Goal: Find specific page/section: Find specific page/section

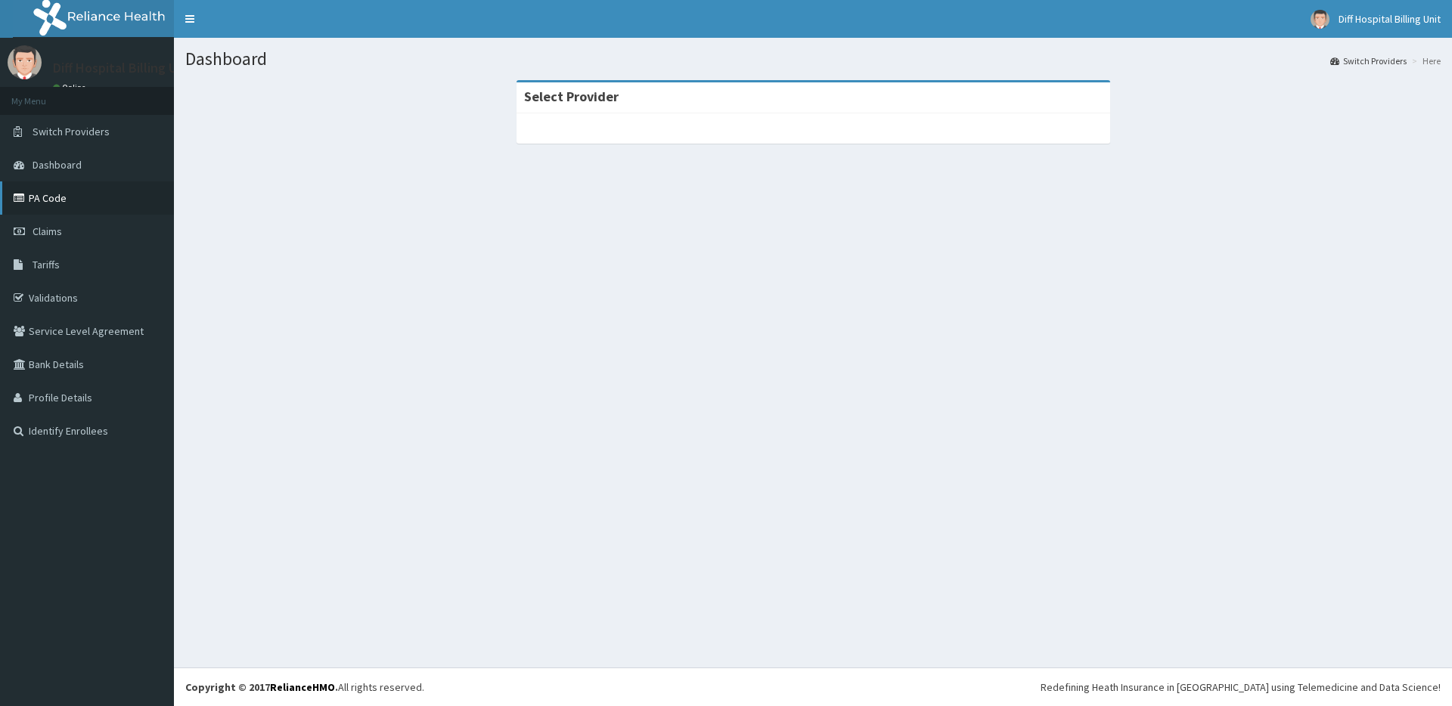
click at [90, 201] on link "PA Code" at bounding box center [87, 198] width 174 height 33
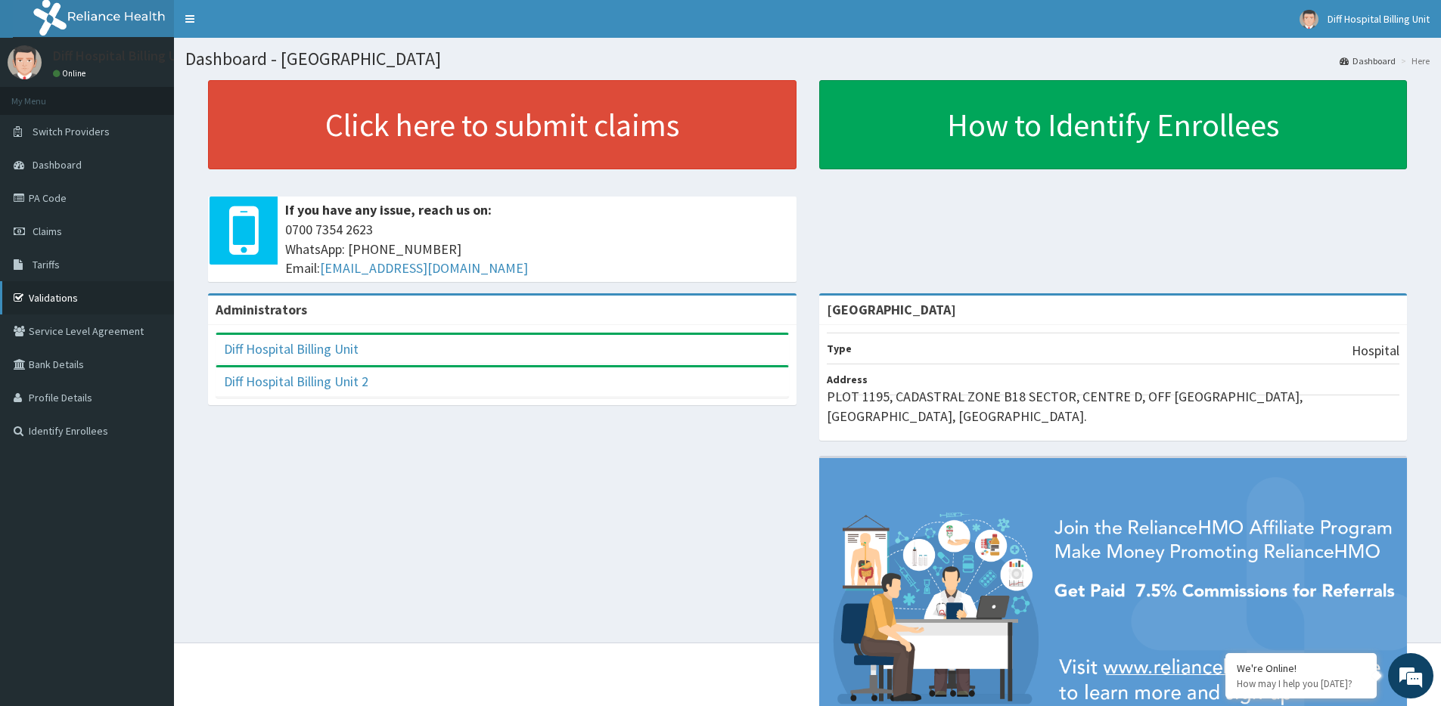
click at [126, 293] on link "Validations" at bounding box center [87, 297] width 174 height 33
